Goal: Task Accomplishment & Management: Use online tool/utility

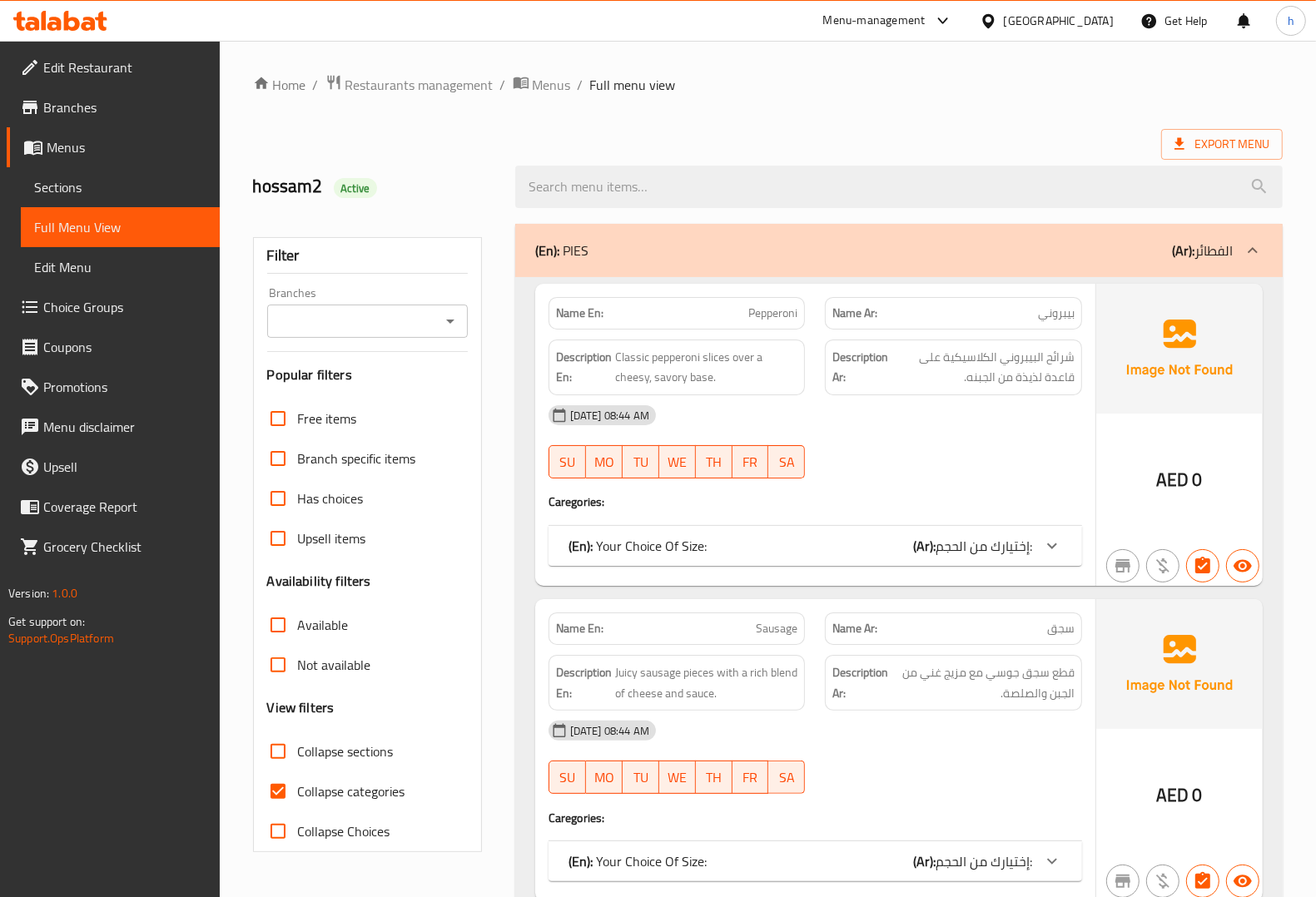
click at [89, 25] on icon at bounding box center [61, 21] width 94 height 20
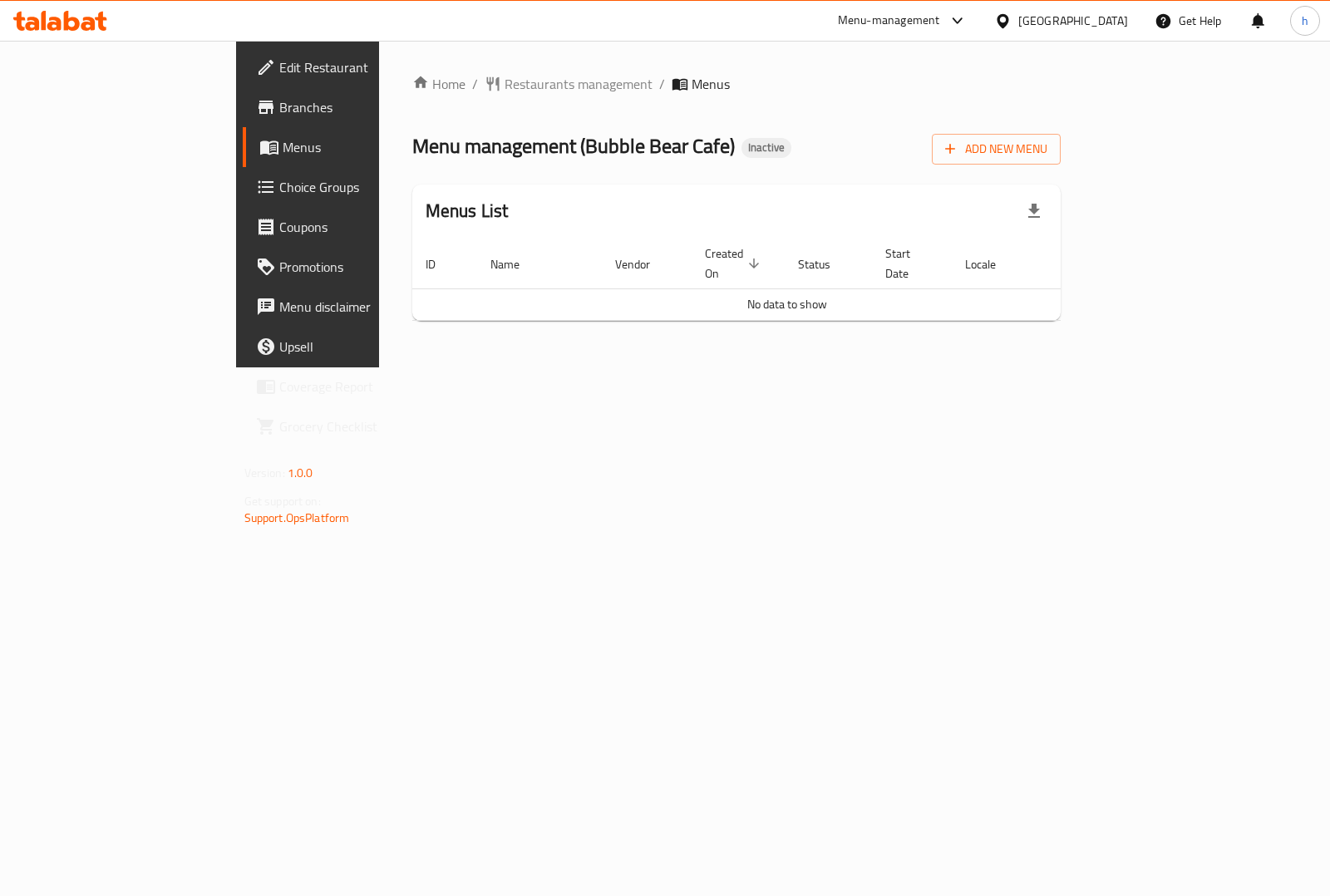
drag, startPoint x: 1122, startPoint y: 285, endPoint x: 541, endPoint y: 183, distance: 589.9
click at [568, 198] on div "Menus List ID Name Vendor Created On sorted descending Status Start Date Locale…" at bounding box center [736, 252] width 649 height 136
click at [65, 33] on div at bounding box center [60, 21] width 120 height 33
click at [76, 26] on icon at bounding box center [71, 21] width 16 height 20
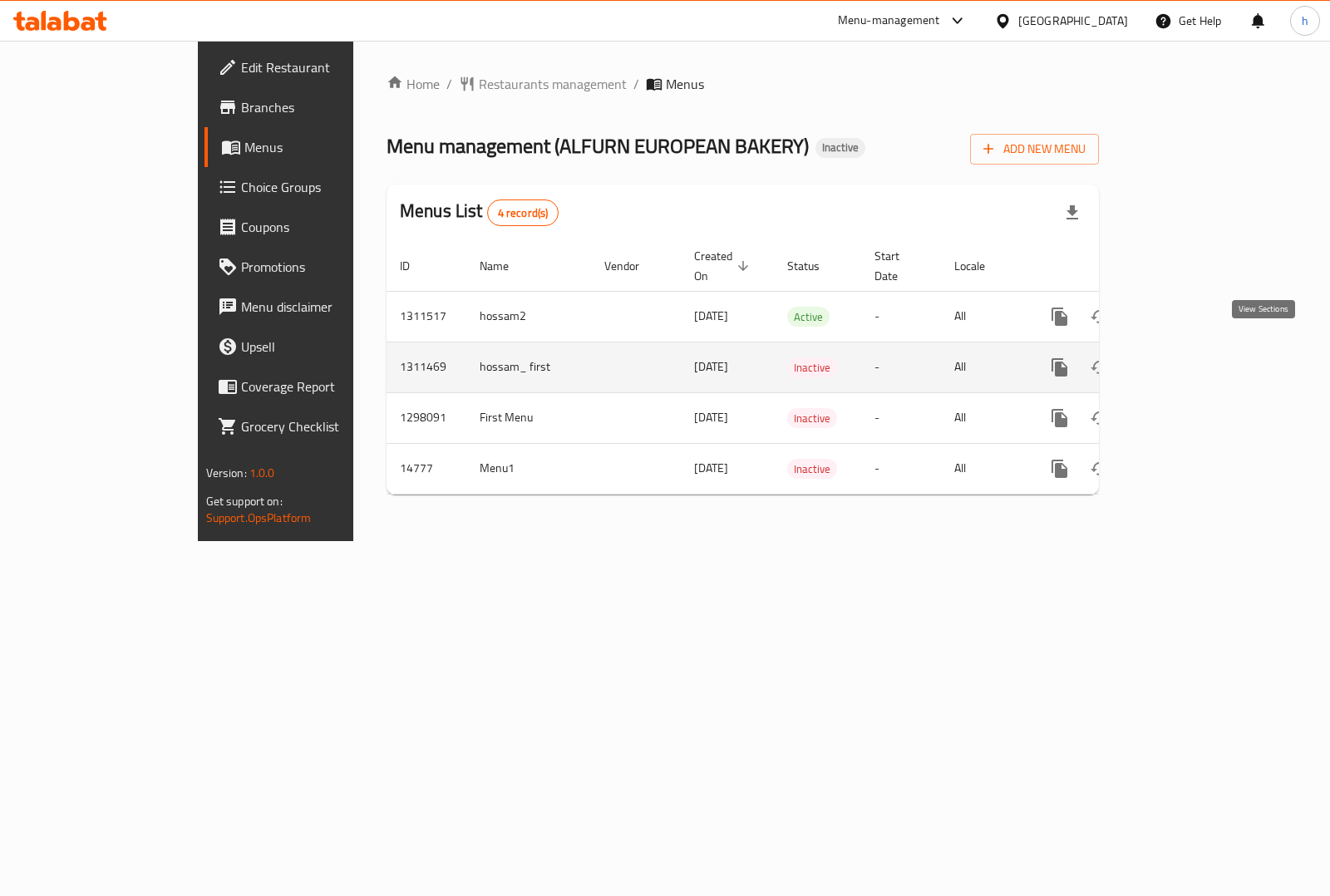
click at [1187, 360] on icon "enhanced table" at bounding box center [1179, 367] width 15 height 15
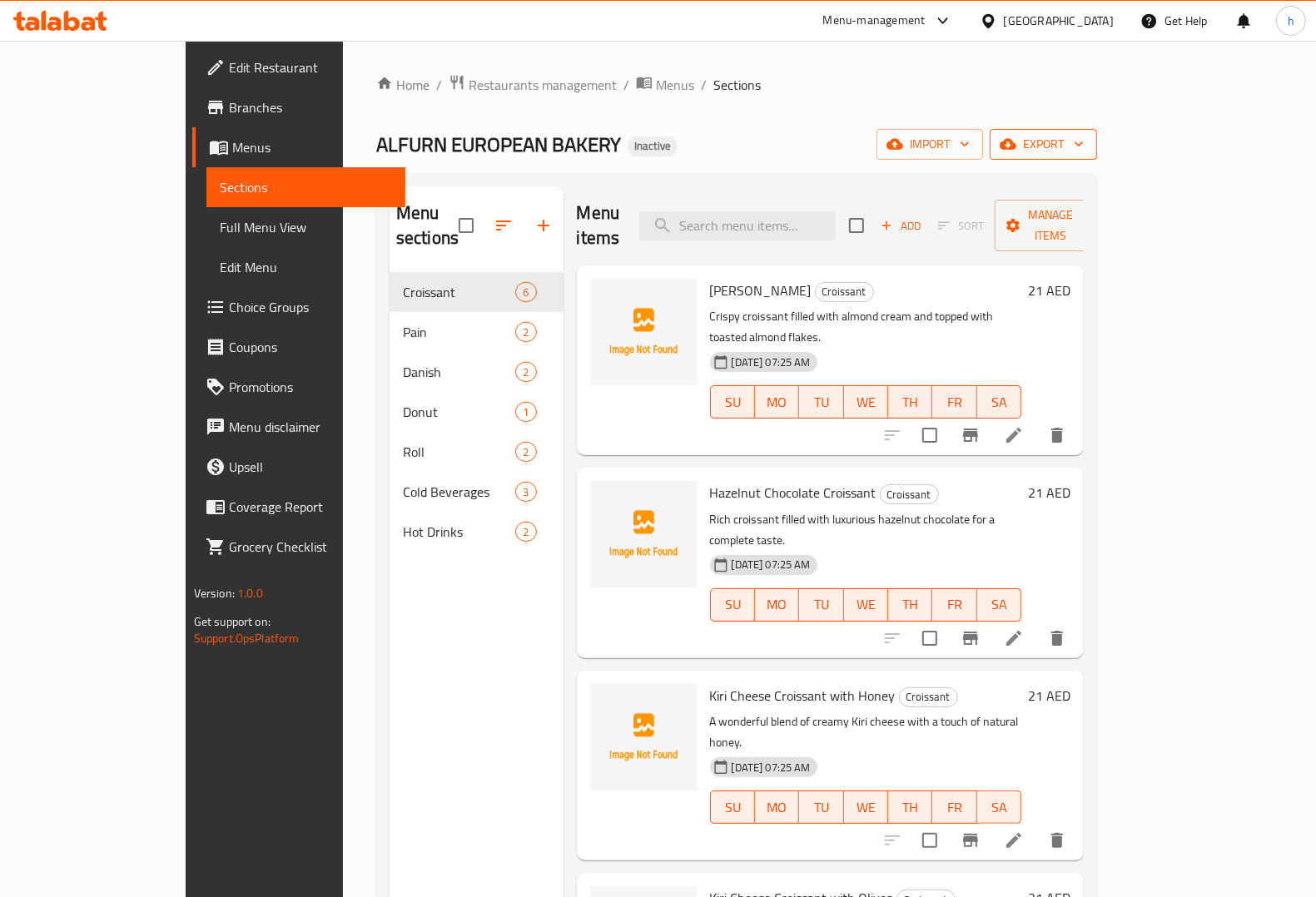
click at [1084, 144] on span "export" at bounding box center [1043, 144] width 80 height 21
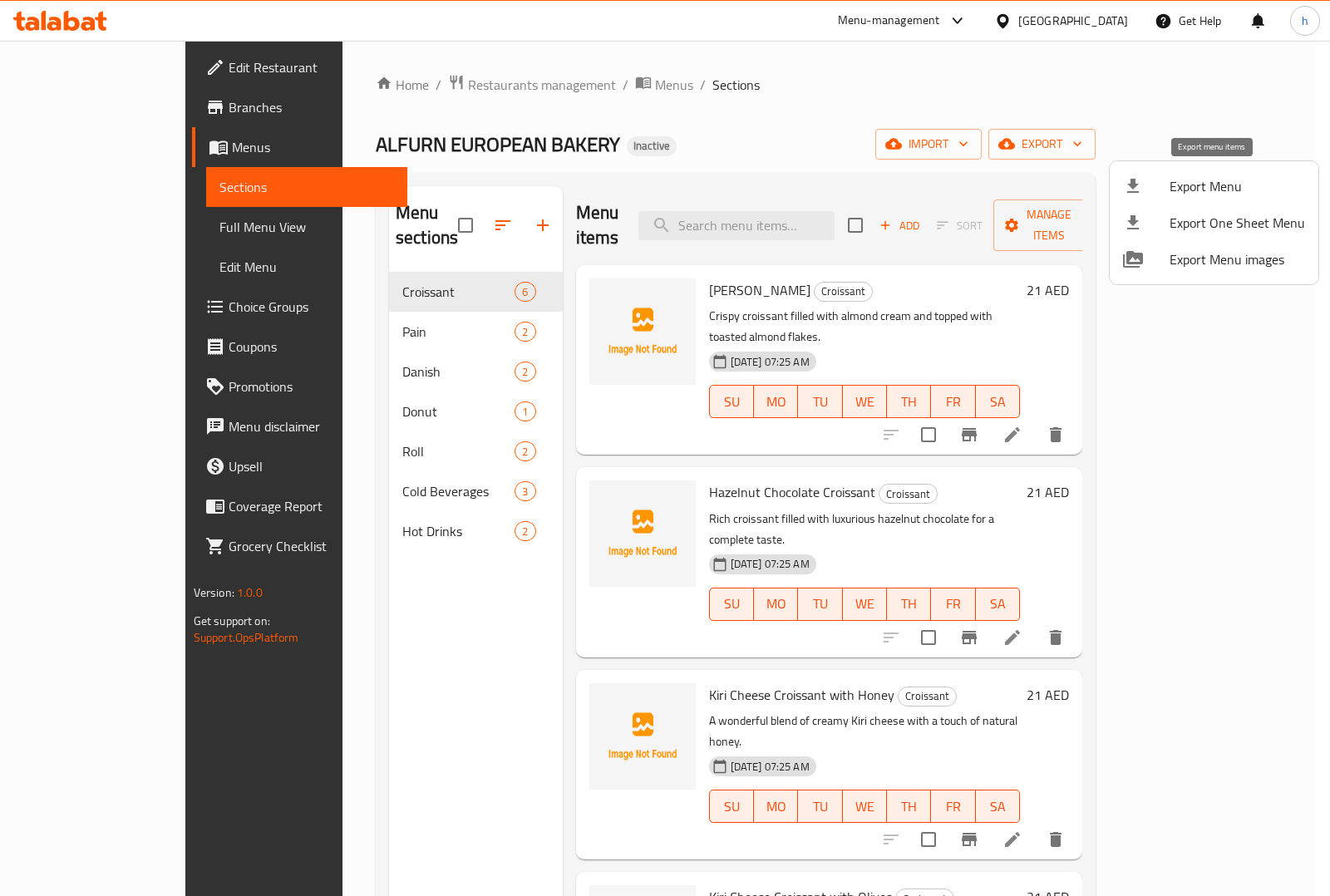
click at [1137, 173] on li "Export Menu" at bounding box center [1213, 185] width 209 height 36
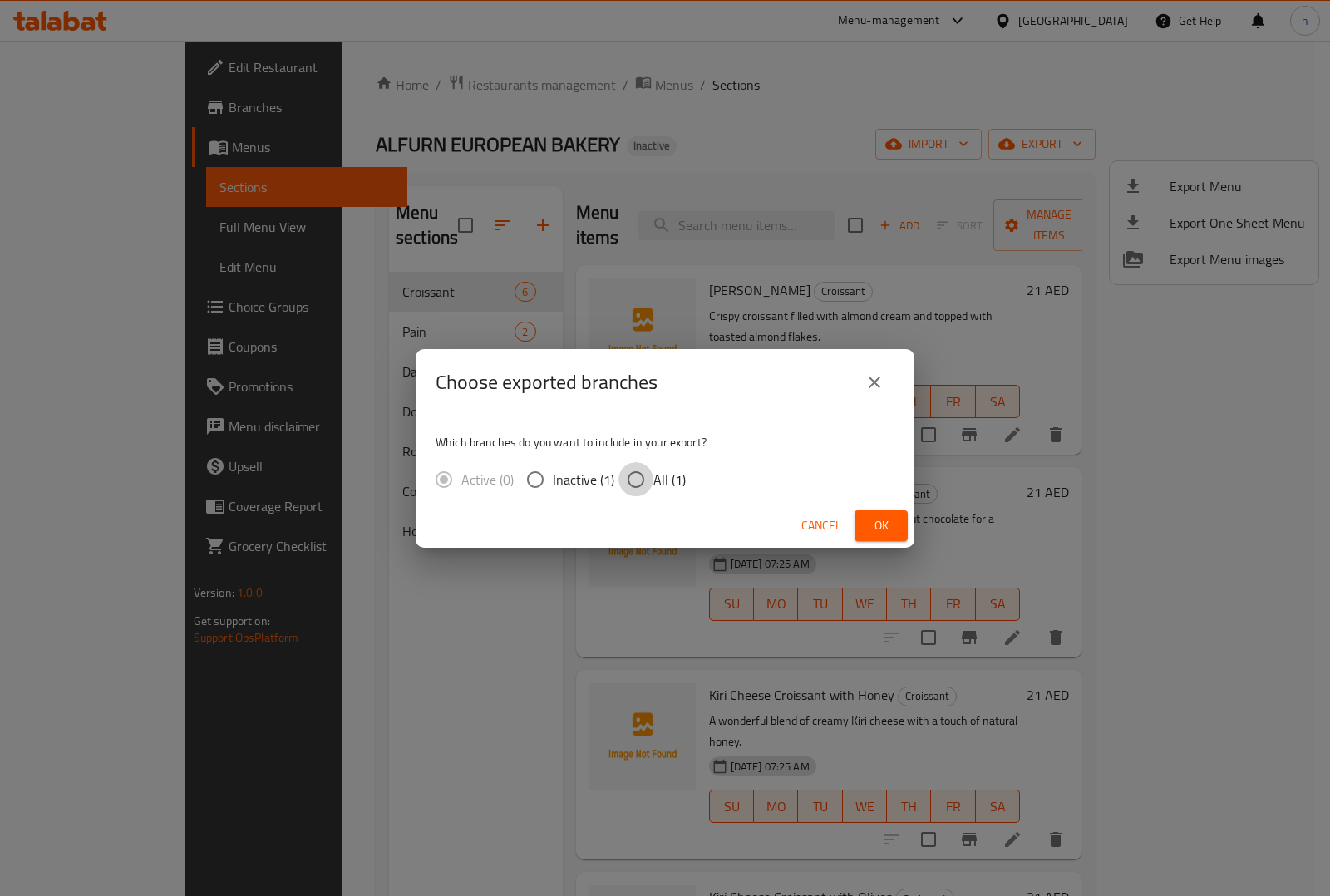
click at [641, 466] on input "All (1)" at bounding box center [637, 480] width 35 height 35
radio input "true"
click at [900, 381] on div "Choose exported branches" at bounding box center [664, 383] width 499 height 67
click at [889, 388] on button "close" at bounding box center [875, 382] width 40 height 40
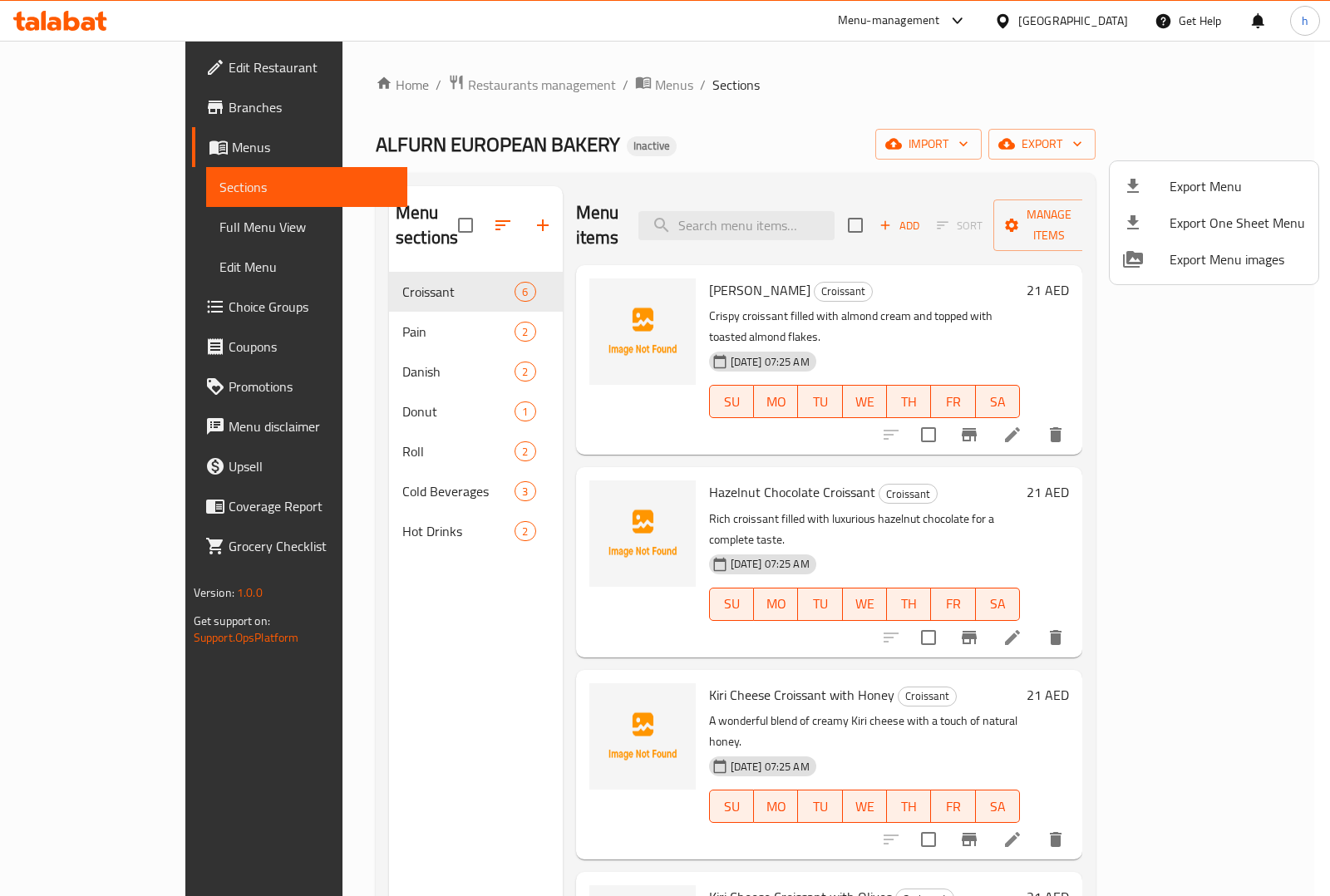
drag, startPoint x: 142, startPoint y: 234, endPoint x: 134, endPoint y: 229, distance: 9.4
click at [134, 229] on div at bounding box center [665, 448] width 1330 height 896
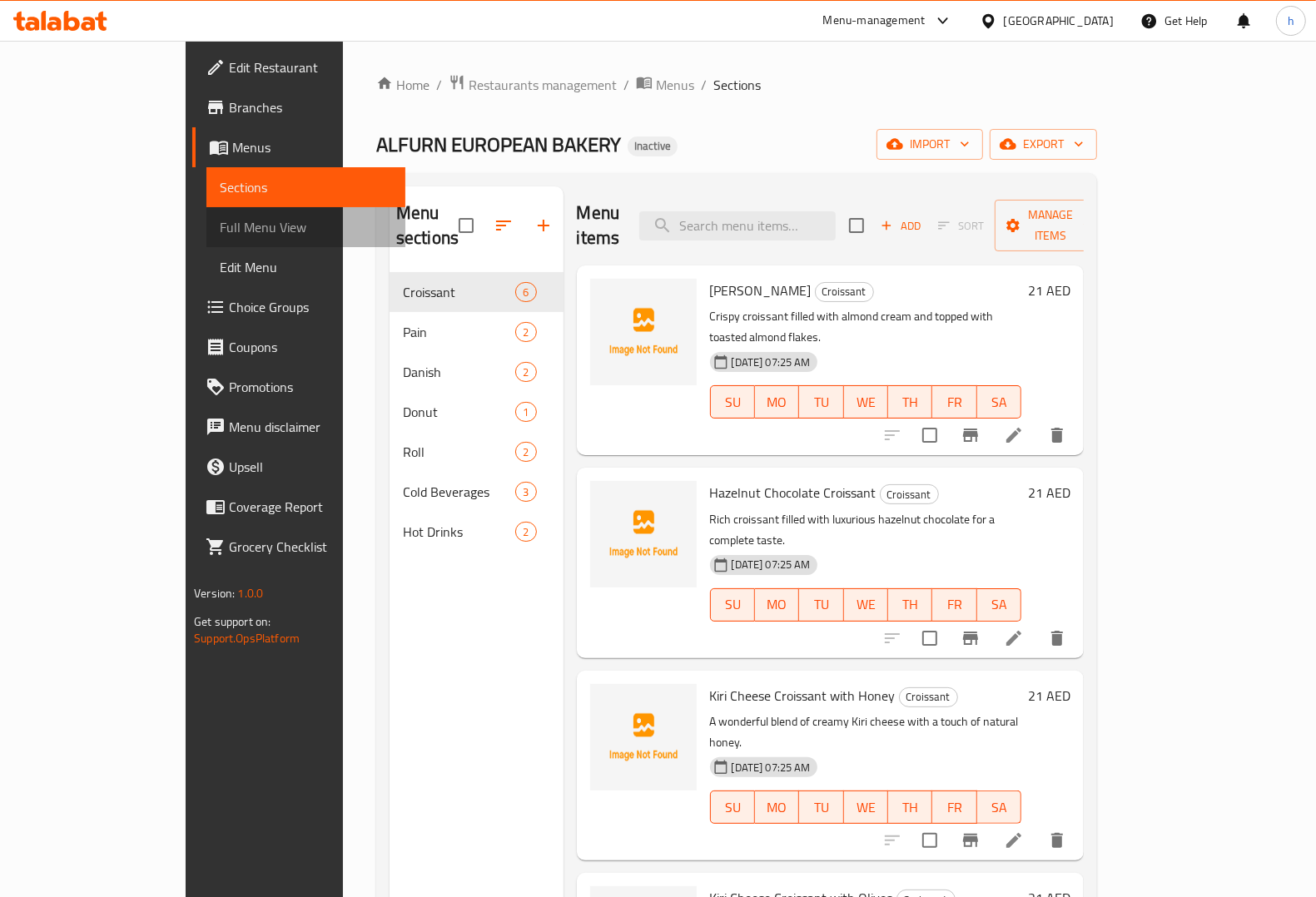
click at [220, 229] on span "Full Menu View" at bounding box center [306, 227] width 173 height 20
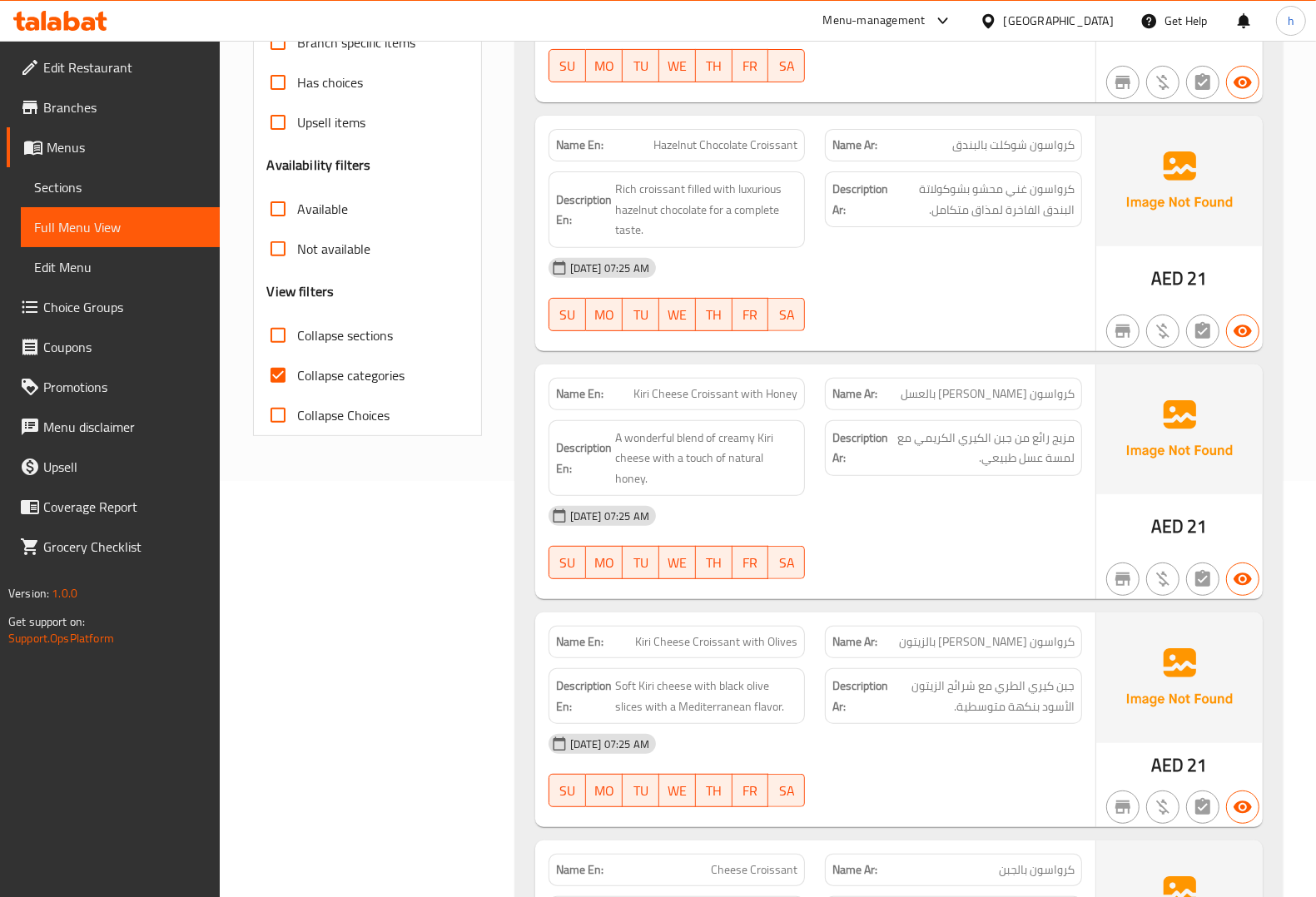
click at [308, 372] on span "Collapse categories" at bounding box center [352, 375] width 108 height 20
click at [298, 372] on input "Collapse categories" at bounding box center [278, 375] width 40 height 40
checkbox input "false"
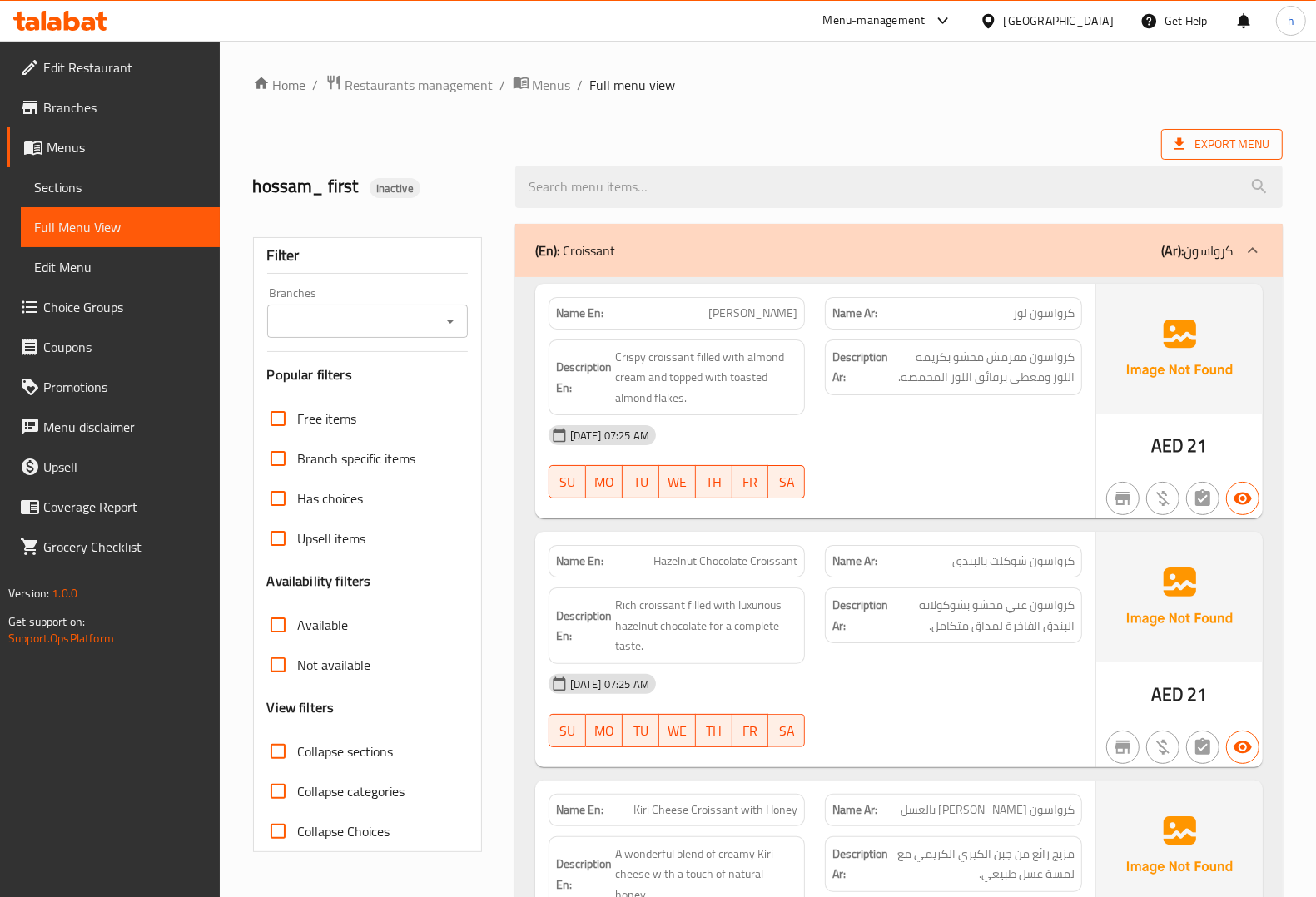
click at [1238, 131] on span "Export Menu" at bounding box center [1222, 144] width 122 height 30
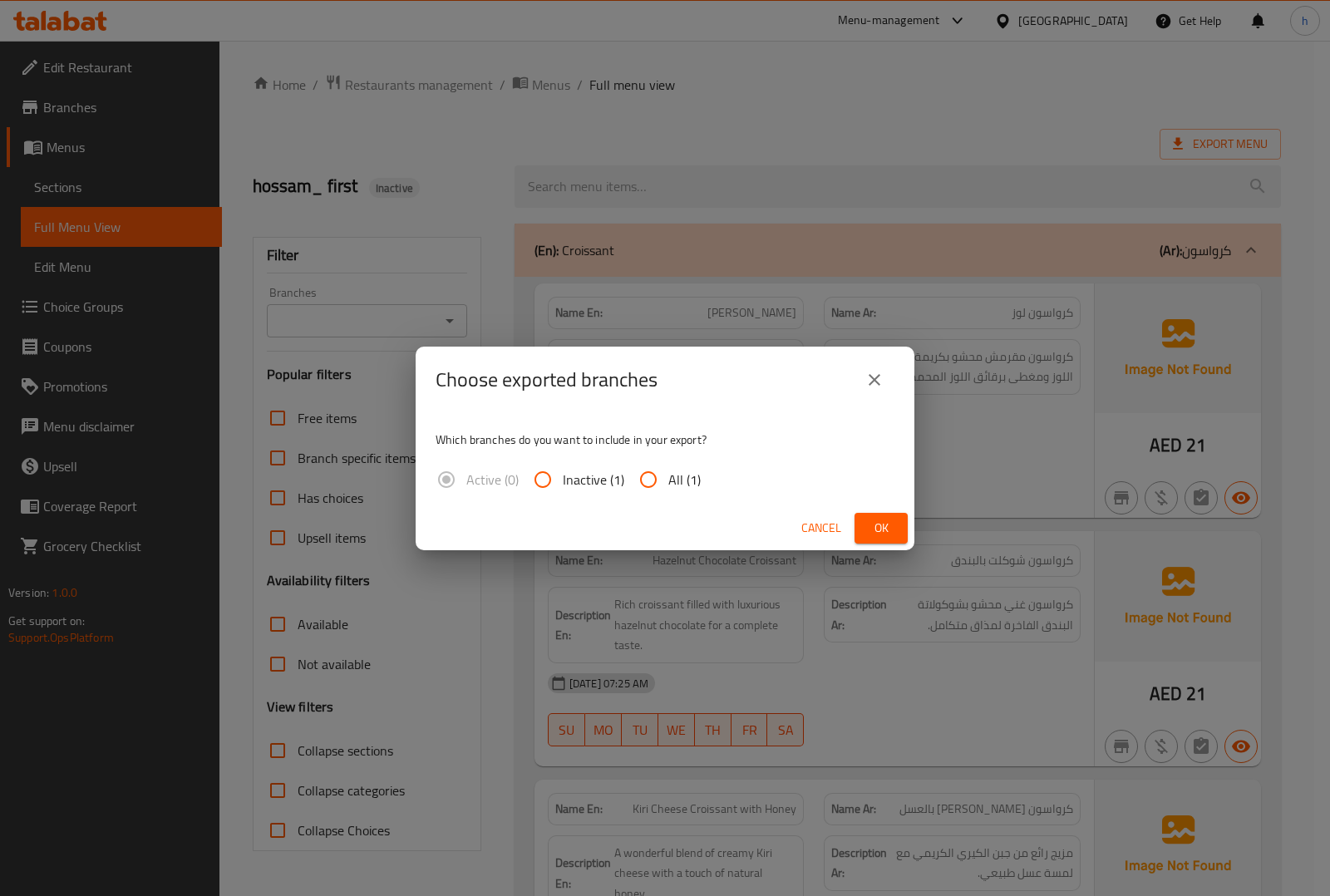
click at [632, 471] on input "All (1)" at bounding box center [648, 479] width 40 height 40
radio input "true"
click at [863, 531] on button "Ok" at bounding box center [881, 528] width 53 height 30
